Goal: Navigation & Orientation: Find specific page/section

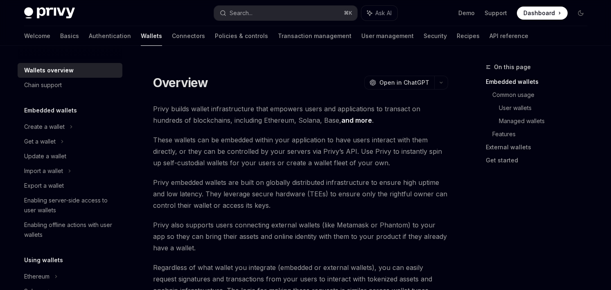
click at [51, 13] on img at bounding box center [49, 12] width 51 height 11
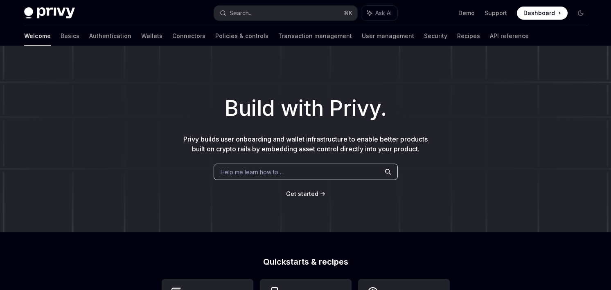
click at [68, 11] on img at bounding box center [49, 12] width 51 height 11
type textarea "*"
click at [64, 7] on img at bounding box center [49, 12] width 51 height 11
type textarea "*"
